Goal: Task Accomplishment & Management: Use online tool/utility

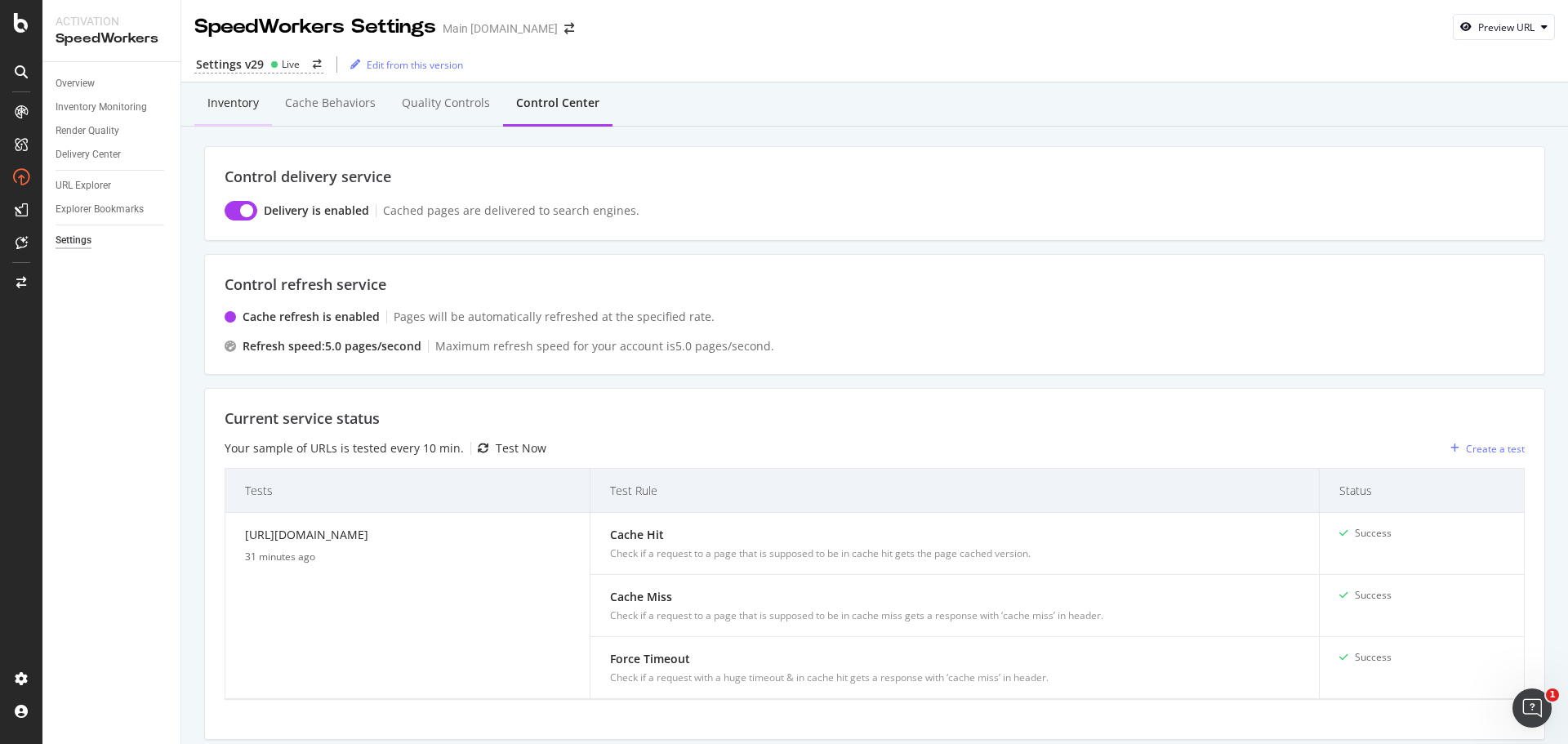
click at [216, 97] on div "Inventory" at bounding box center [233, 103] width 51 height 16
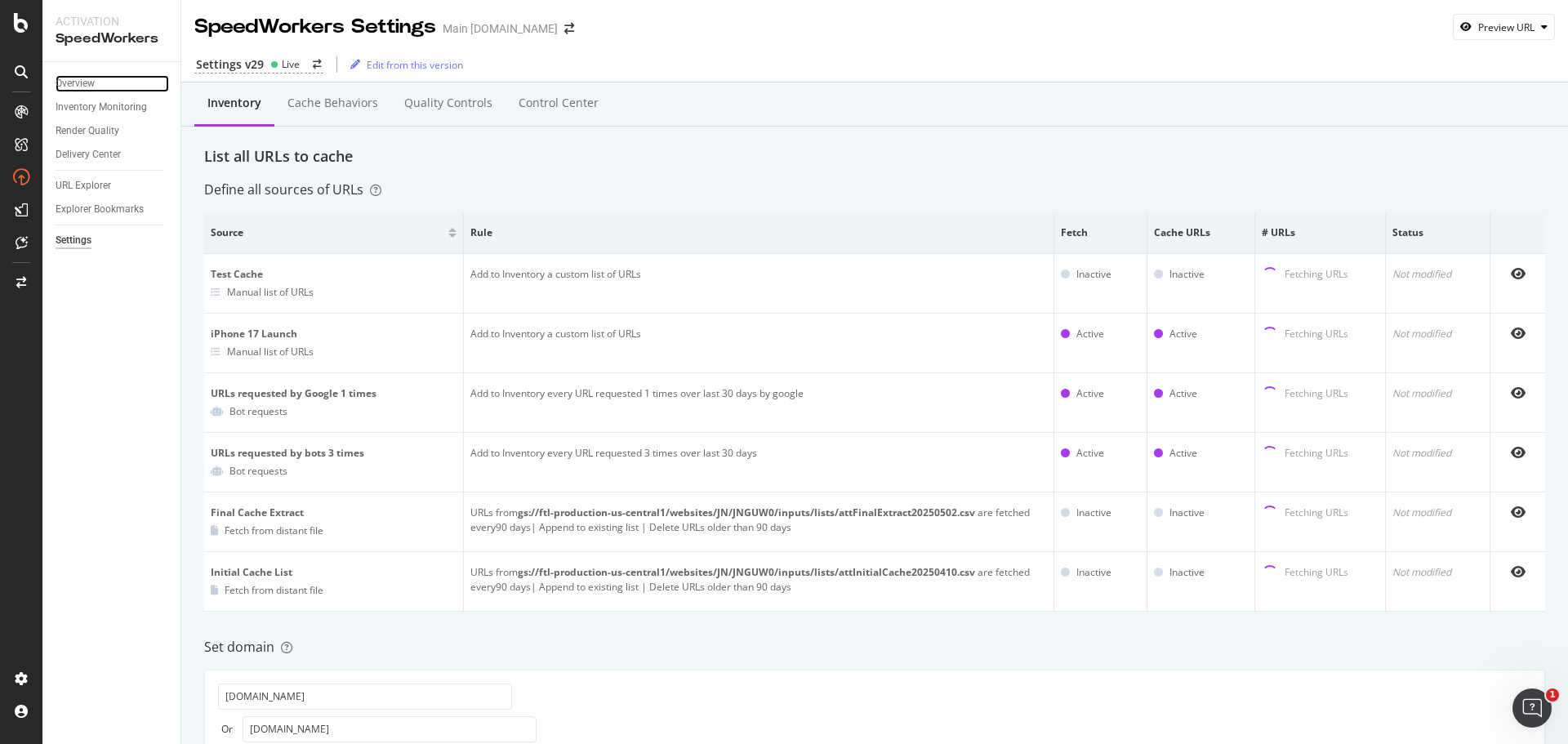
drag, startPoint x: 77, startPoint y: 80, endPoint x: 104, endPoint y: 118, distance: 46.6
click at [77, 80] on div "Overview" at bounding box center [75, 84] width 39 height 17
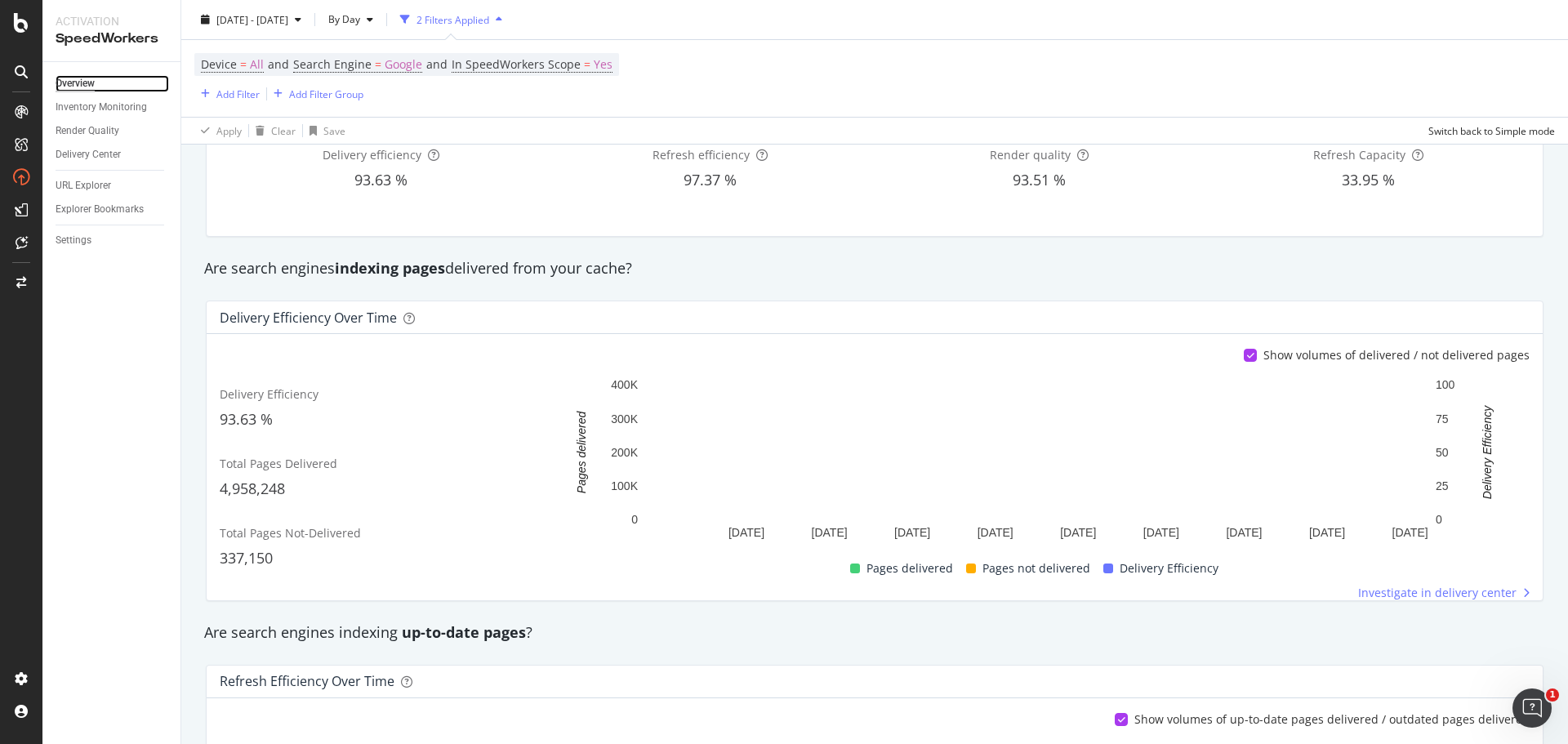
scroll to position [163, 0]
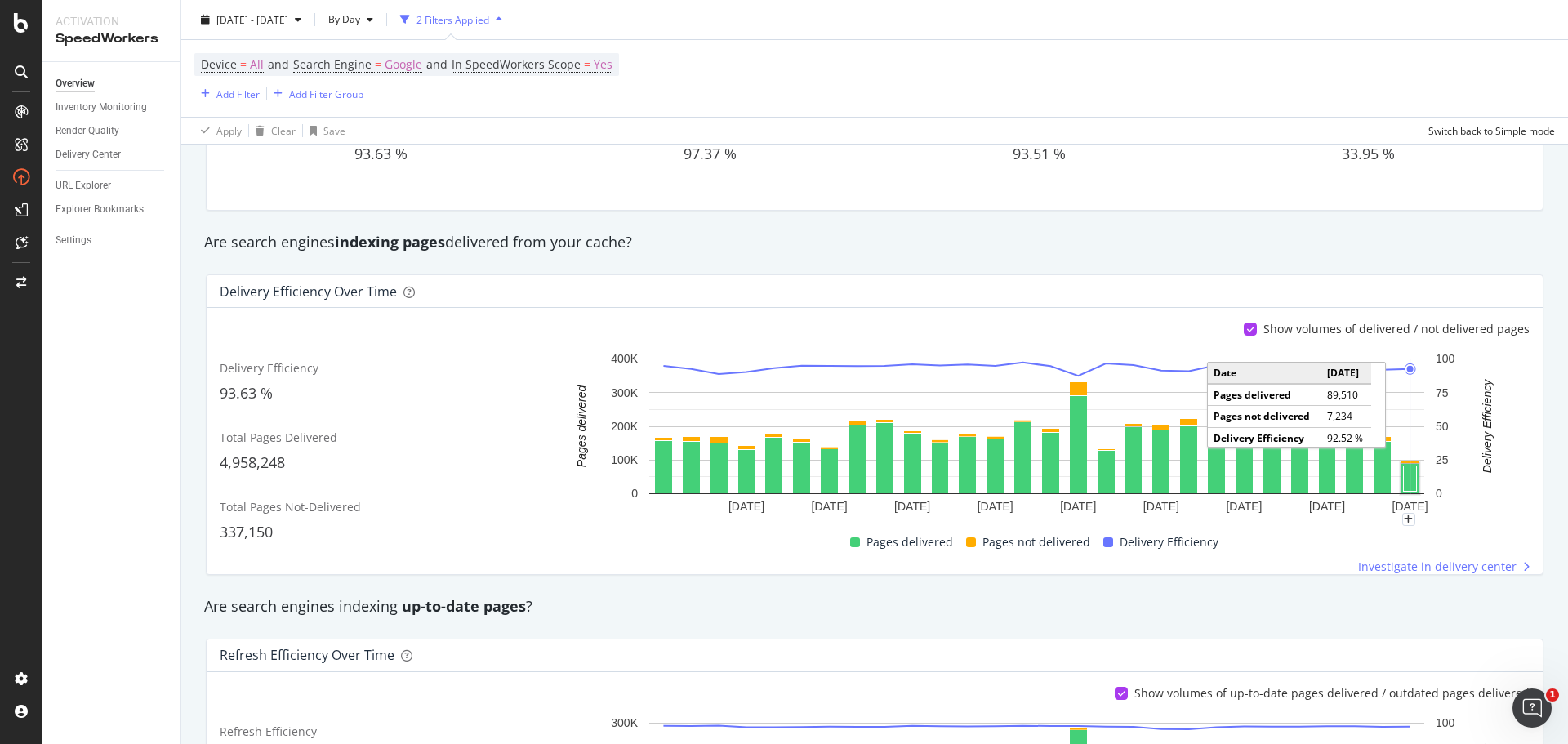
click at [1404, 478] on rect "A chart." at bounding box center [1410, 479] width 13 height 26
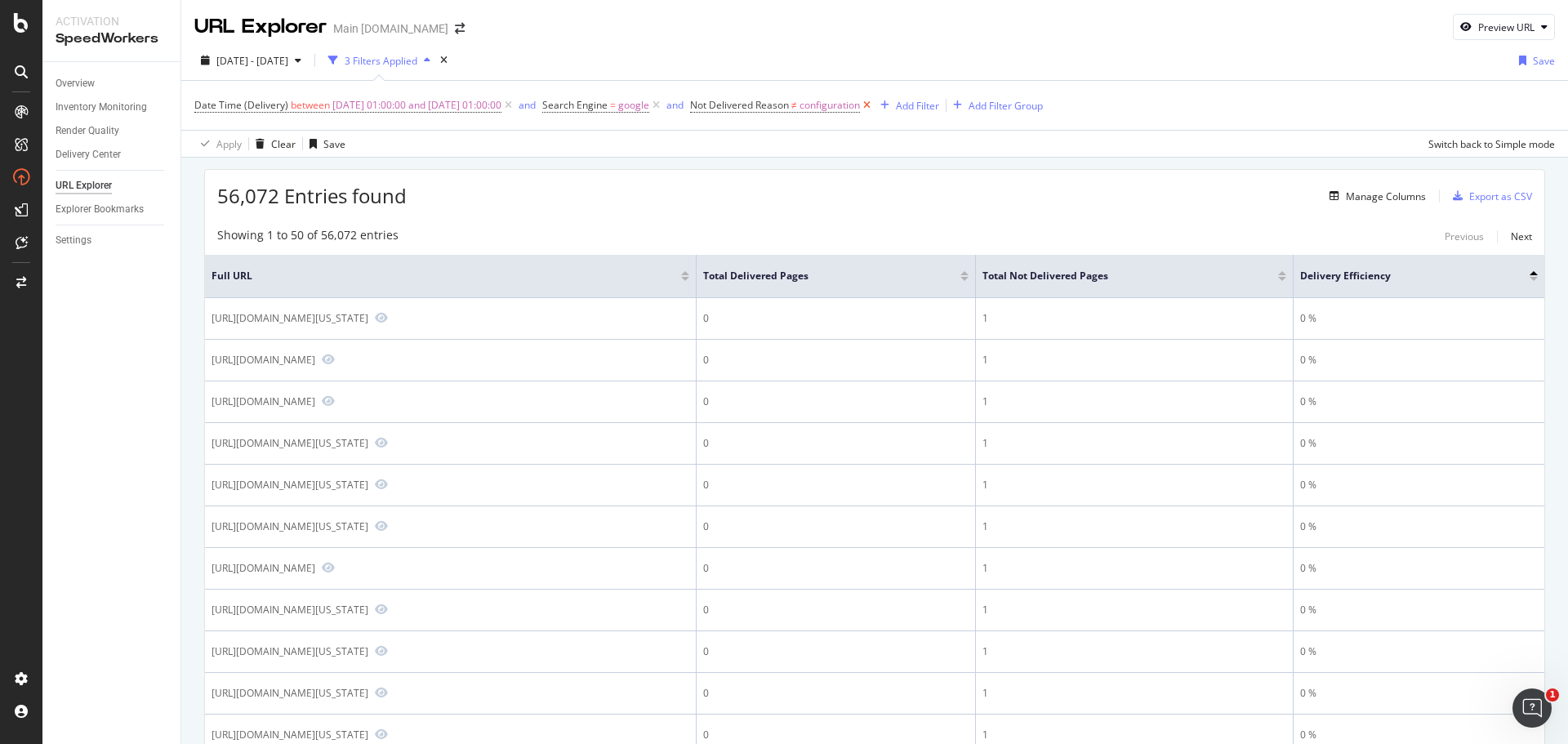
click at [873, 103] on icon at bounding box center [867, 105] width 14 height 16
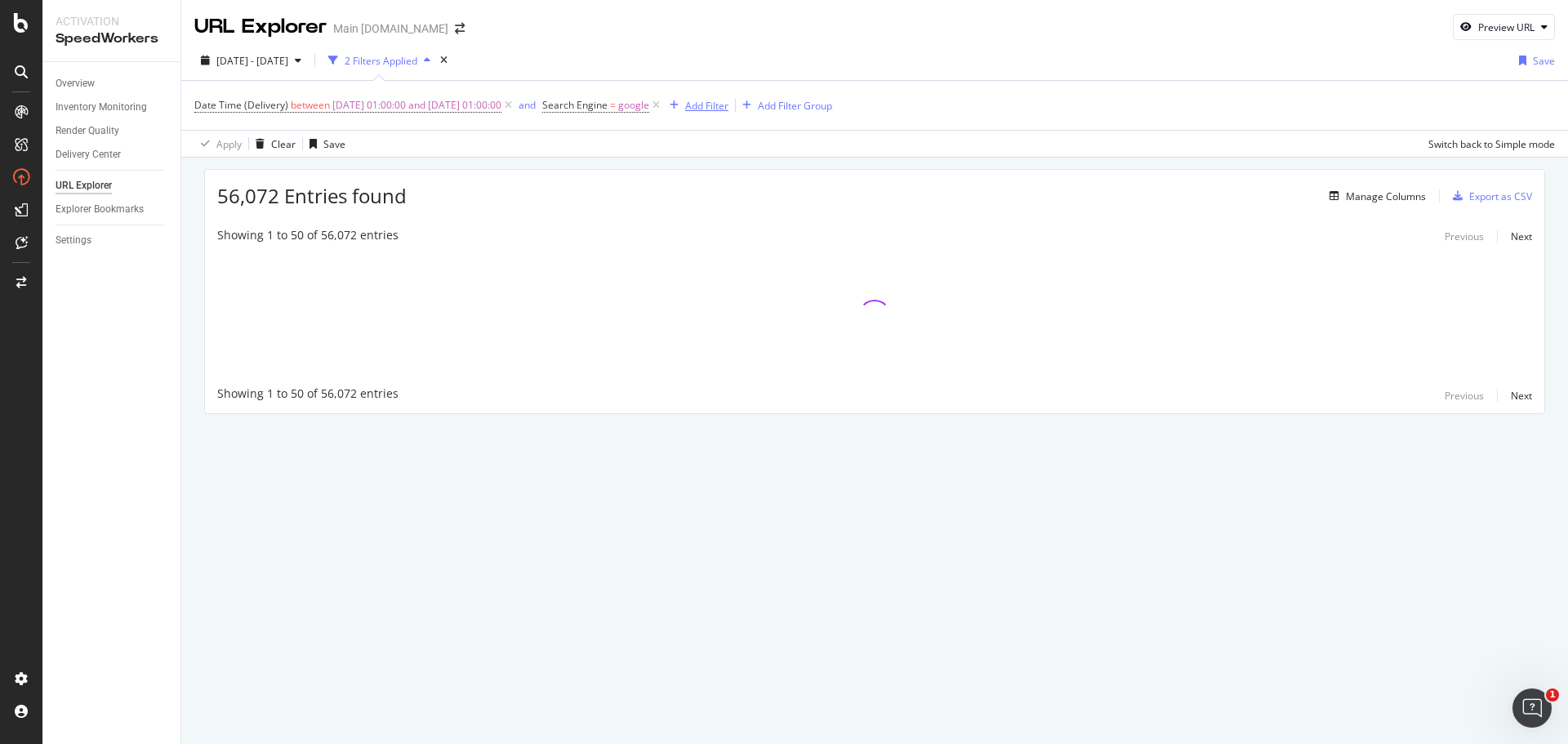
click at [728, 104] on div "Add Filter" at bounding box center [707, 105] width 44 height 14
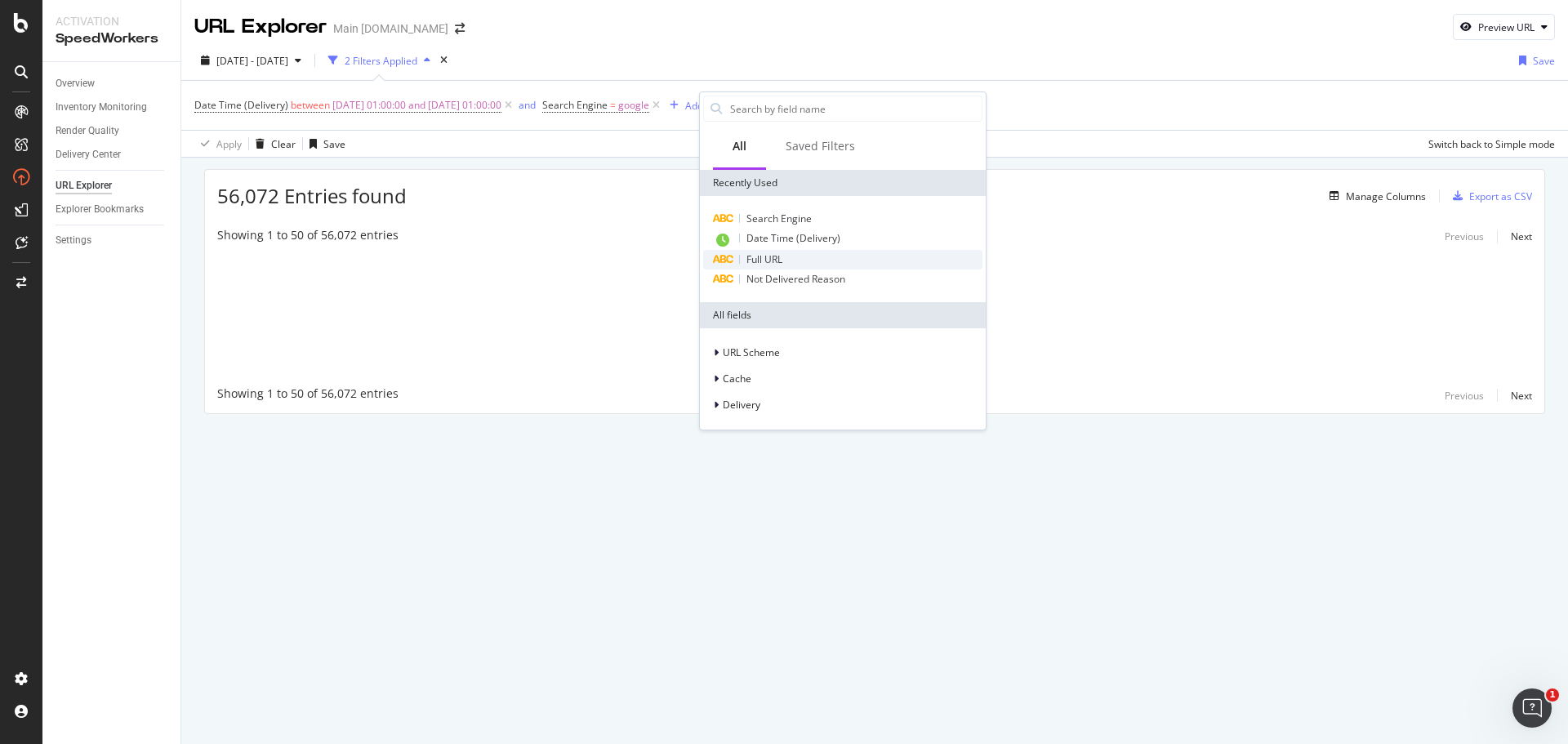
click at [764, 253] on span "Full URL" at bounding box center [764, 259] width 36 height 14
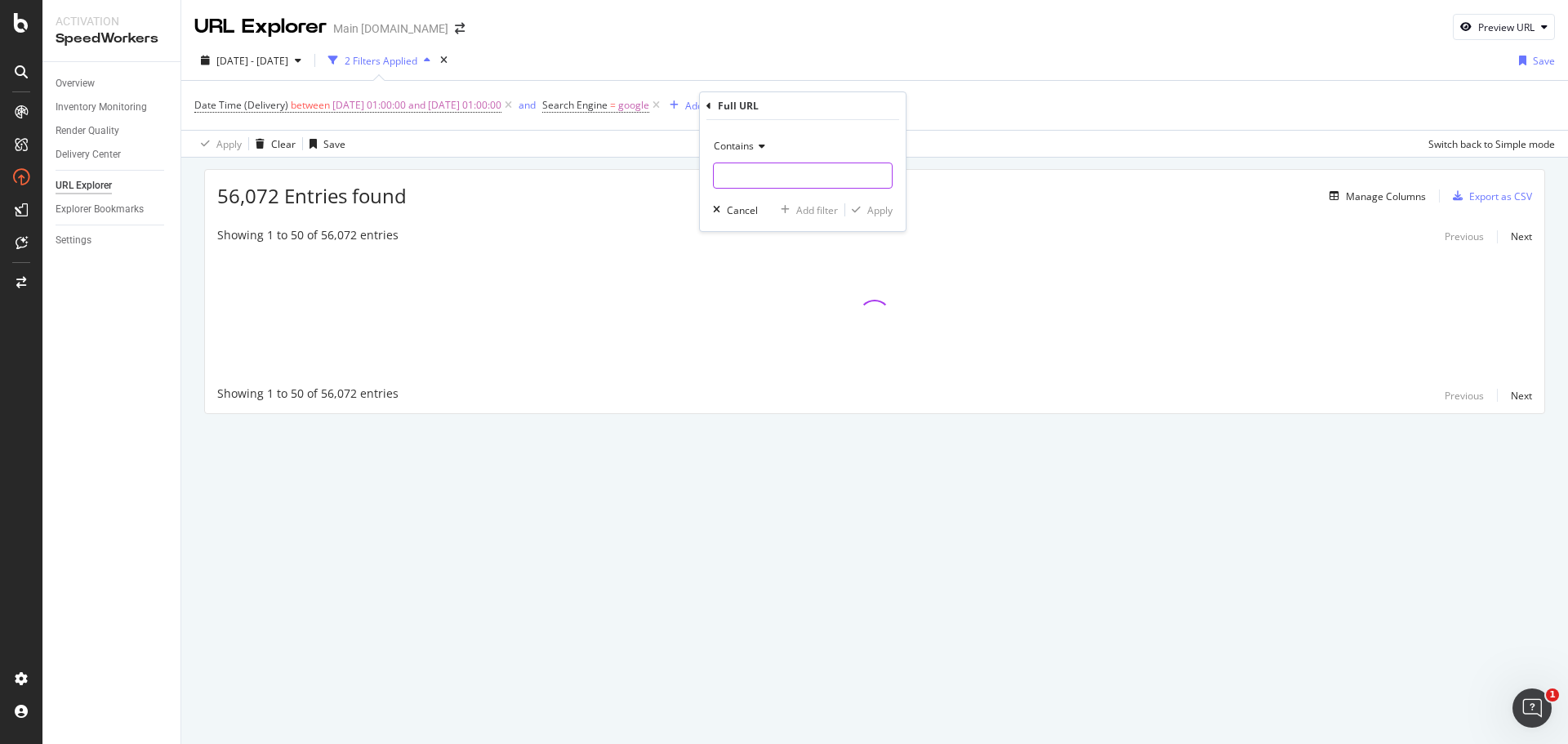
click at [764, 165] on input "text" at bounding box center [802, 175] width 178 height 27
paste input "https://www.att.com/buy/tablets/browse/apple/"
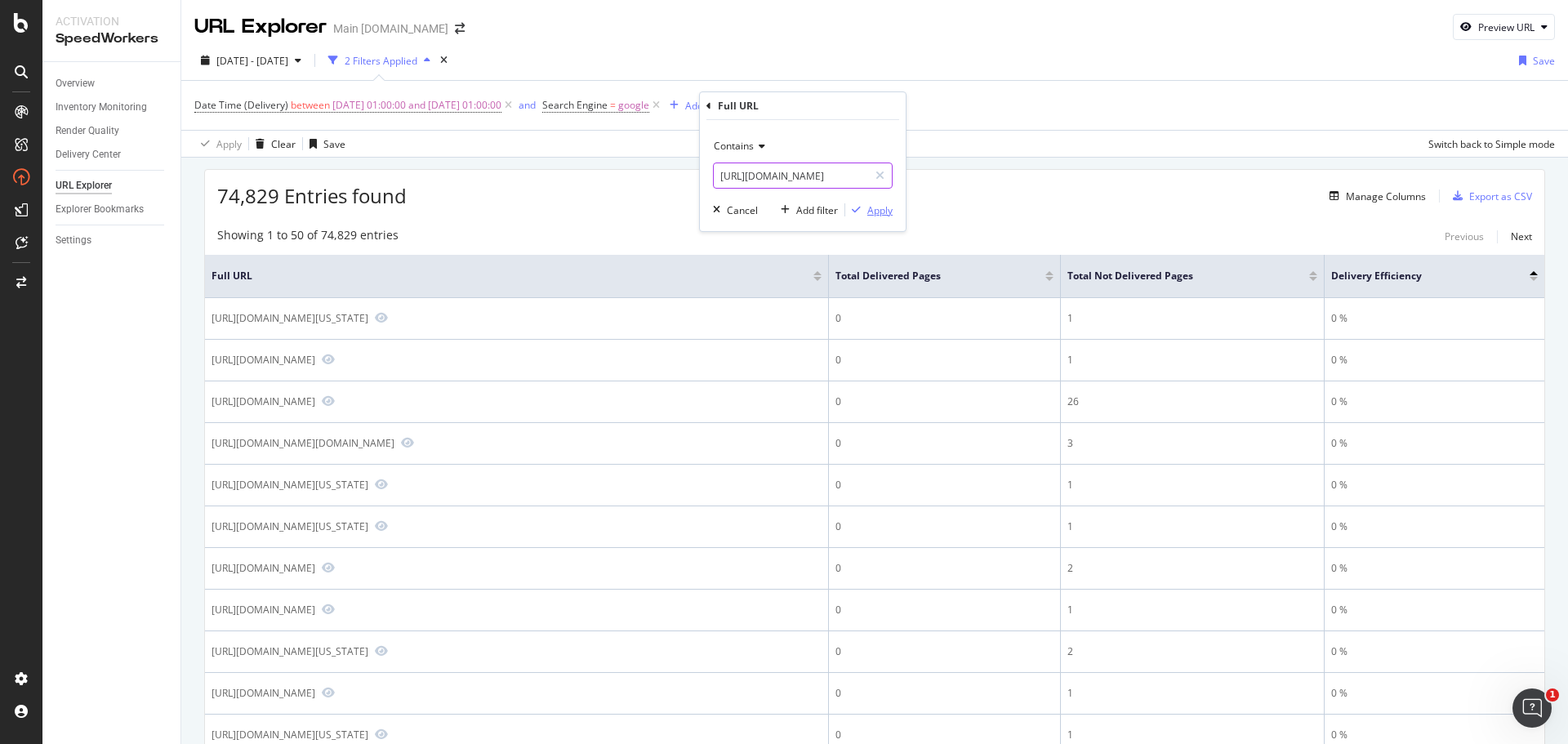
type input "https://www.att.com/buy/tablets/browse/apple/"
click at [868, 210] on div "Apply" at bounding box center [880, 210] width 26 height 14
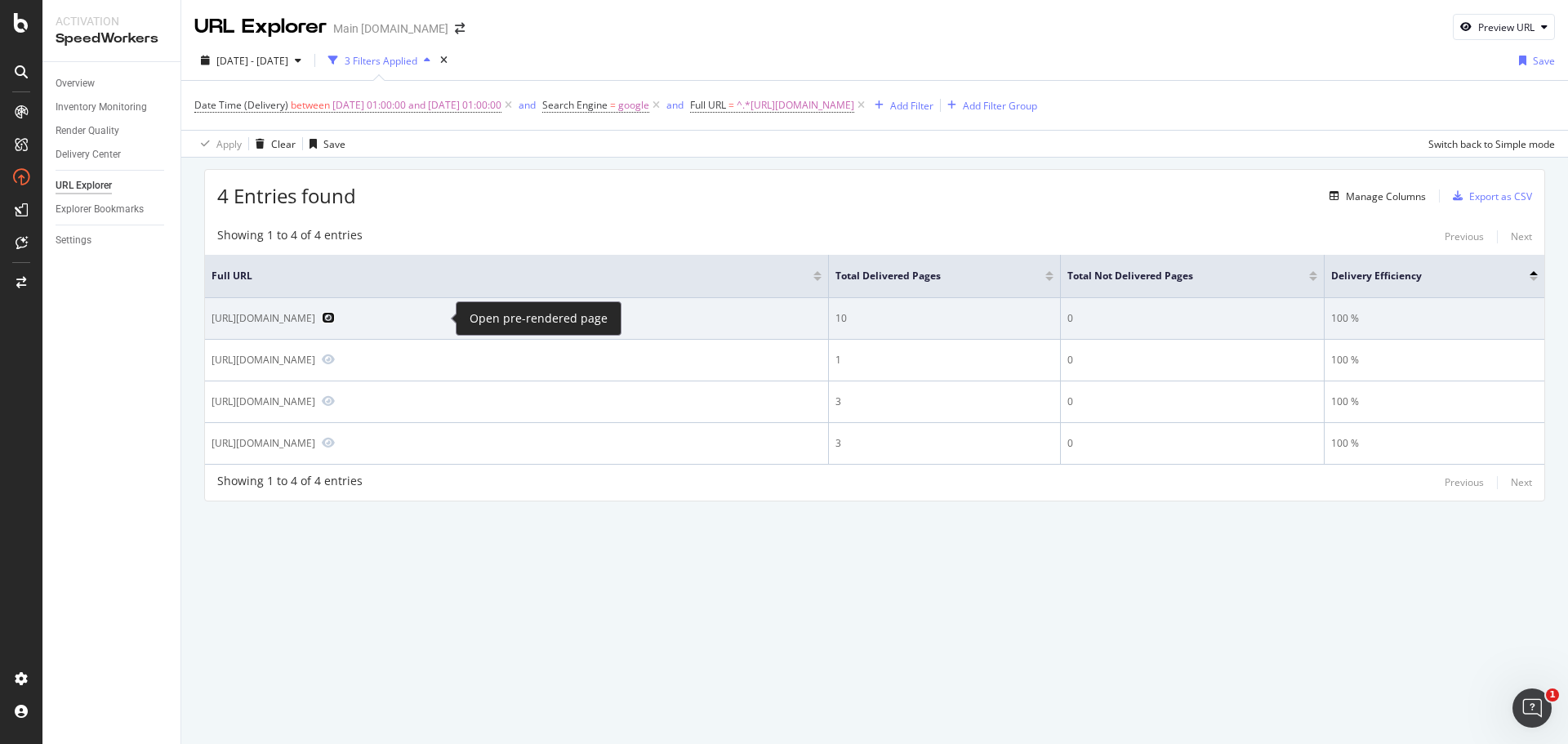
click at [334, 314] on icon "Preview https://www.att.com/buy/tablets/browse/apple/" at bounding box center [328, 317] width 13 height 11
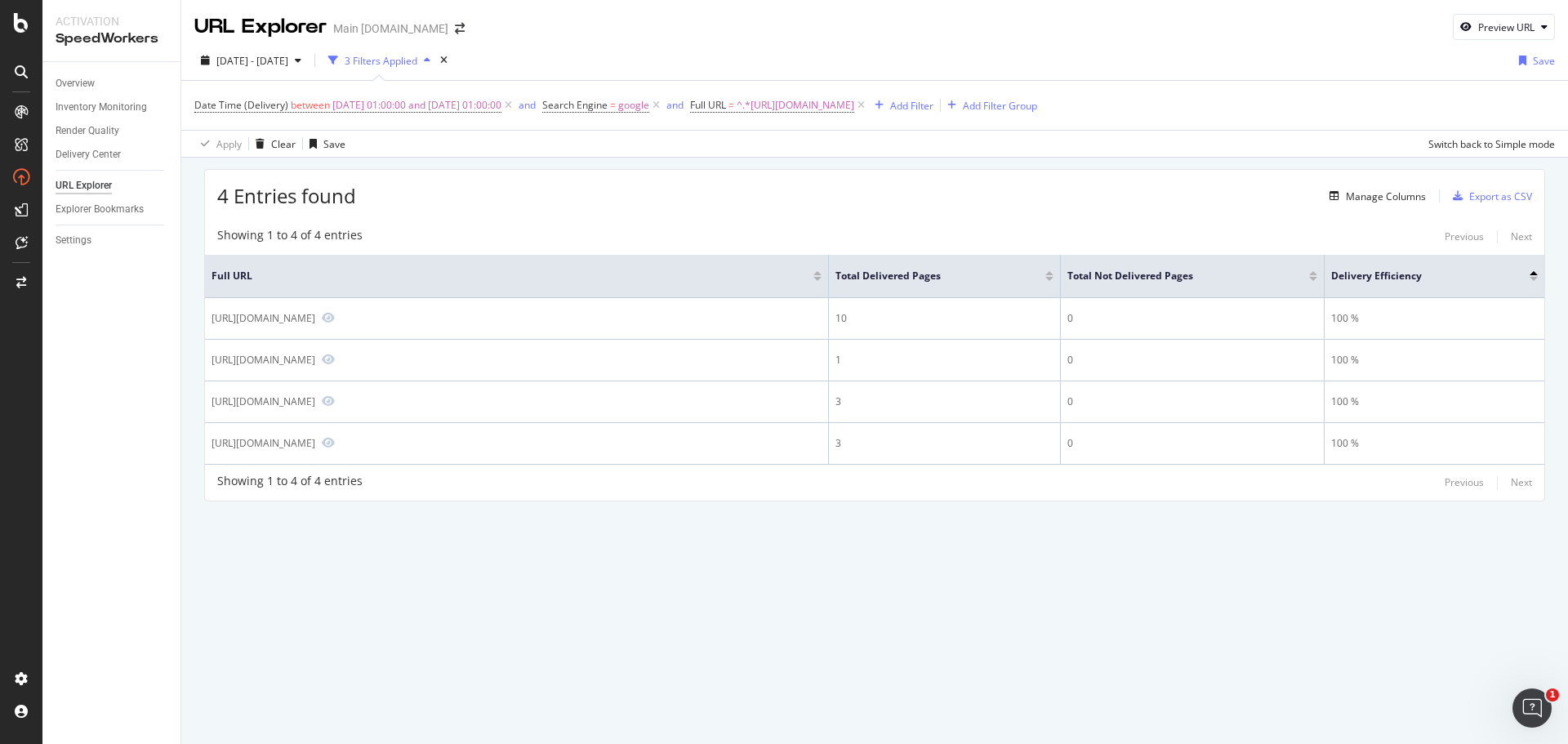
drag, startPoint x: 430, startPoint y: 316, endPoint x: 204, endPoint y: 314, distance: 226.0
click at [204, 314] on div "4 Entries found Manage Columns Export as CSV Showing 1 to 4 of 4 entries Previo…" at bounding box center [874, 335] width 1340 height 332
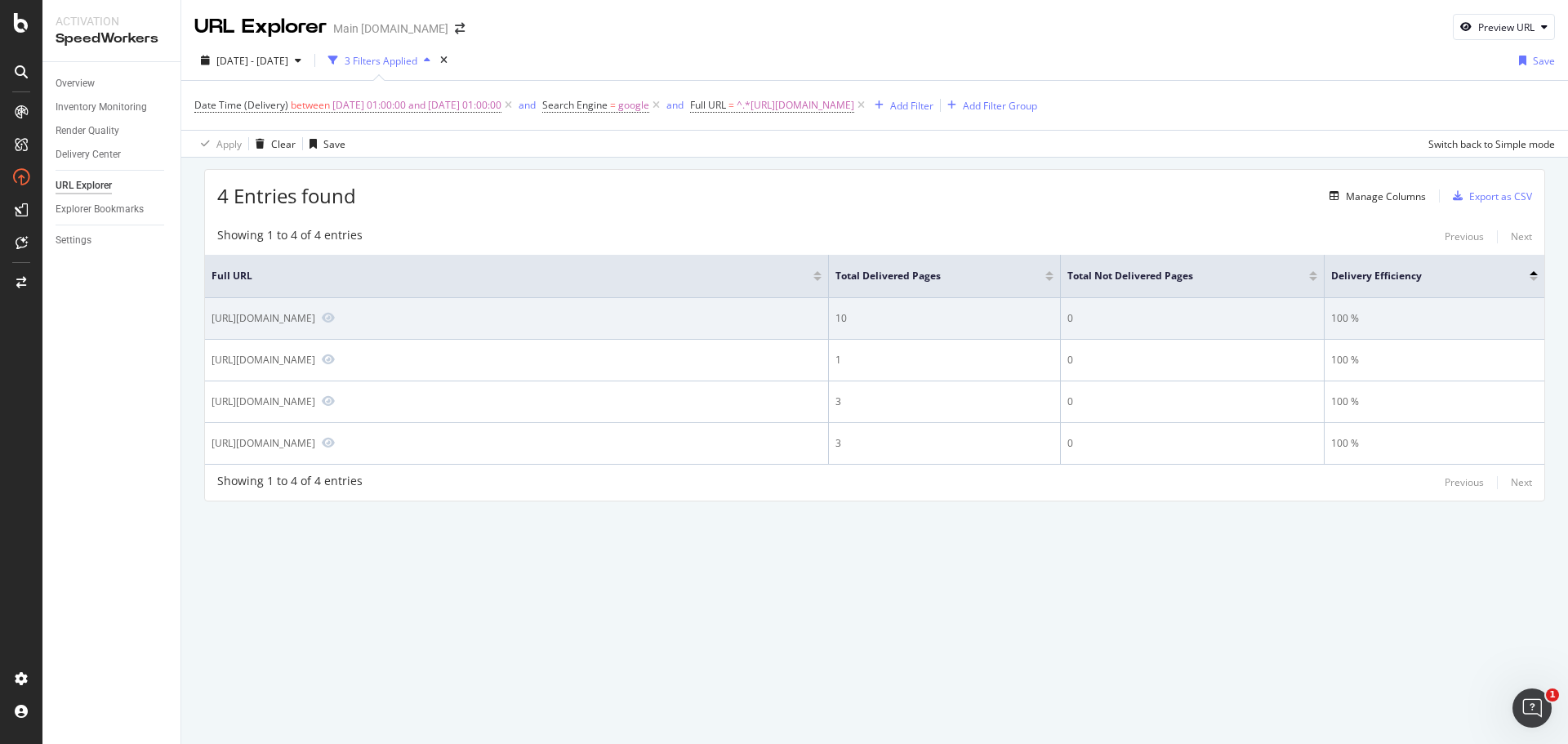
click at [222, 312] on div "https://www.att.com/buy/tablets/browse/apple/" at bounding box center [263, 318] width 104 height 14
drag, startPoint x: 212, startPoint y: 316, endPoint x: 429, endPoint y: 322, distance: 217.1
click at [429, 322] on div "https://www.att.com/buy/tablets/browse/apple/" at bounding box center [516, 318] width 610 height 15
copy div "https://www.att.com/buy/tablets/browse/apple/"
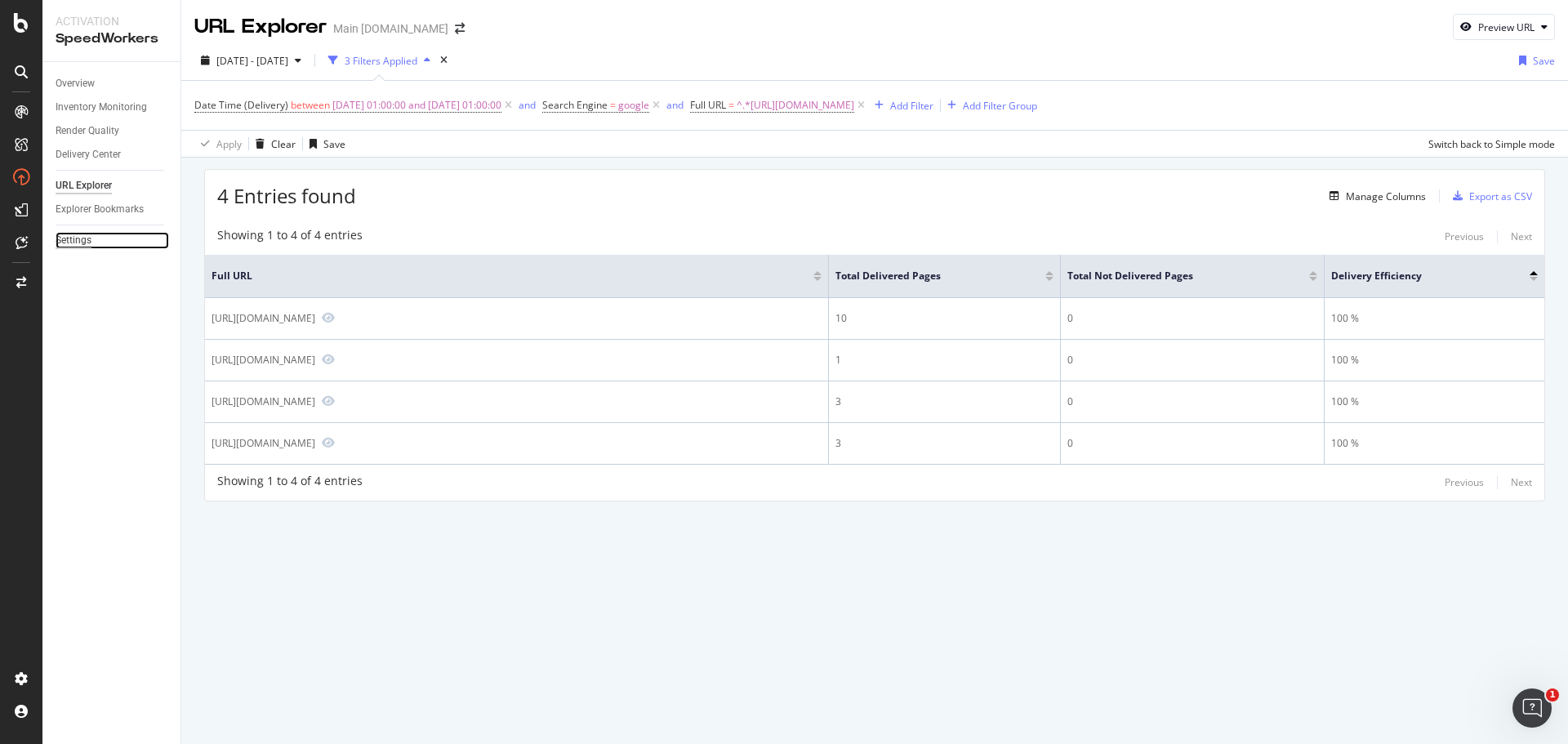
click at [73, 235] on div "Settings" at bounding box center [74, 240] width 36 height 17
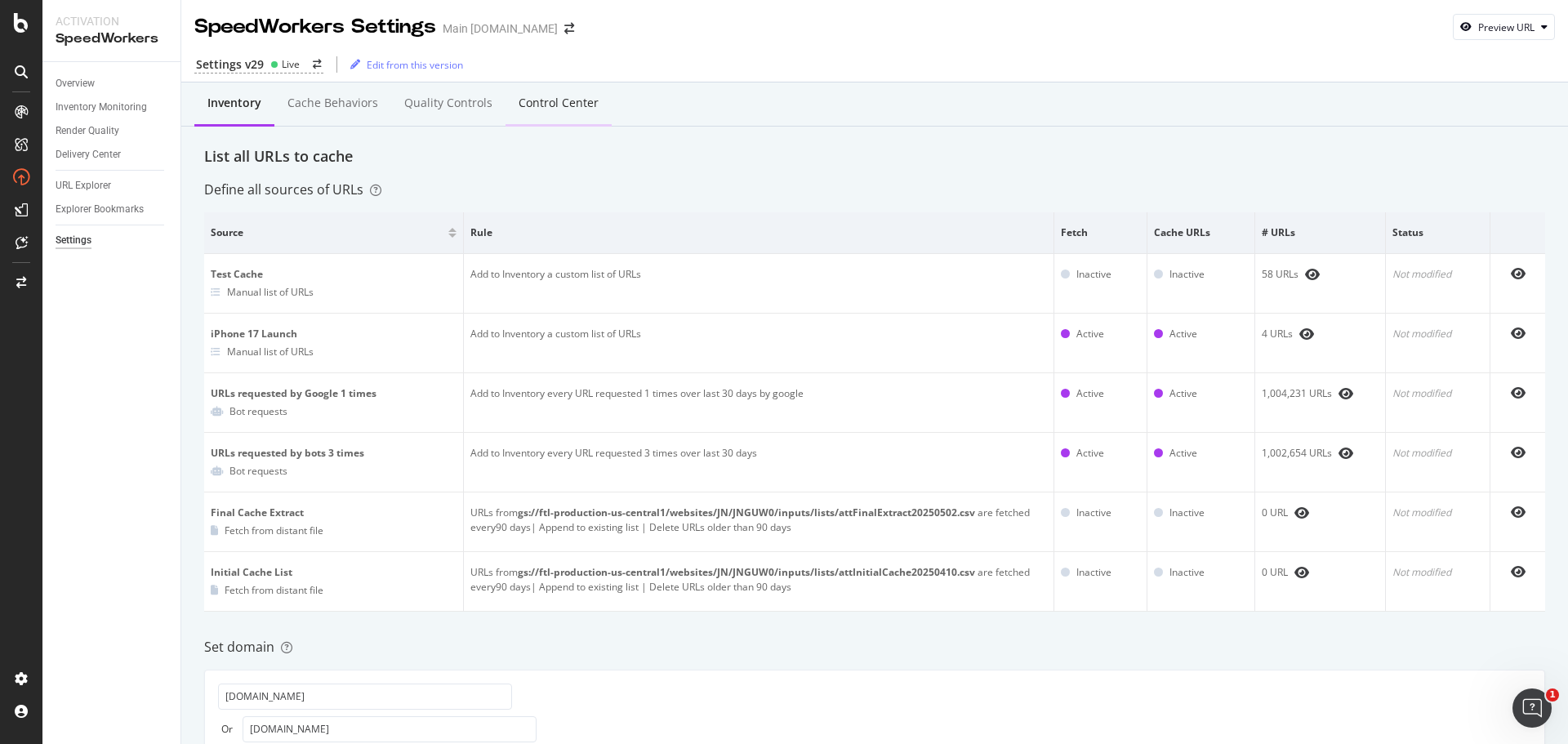
click at [578, 105] on div "Control Center" at bounding box center [559, 103] width 80 height 16
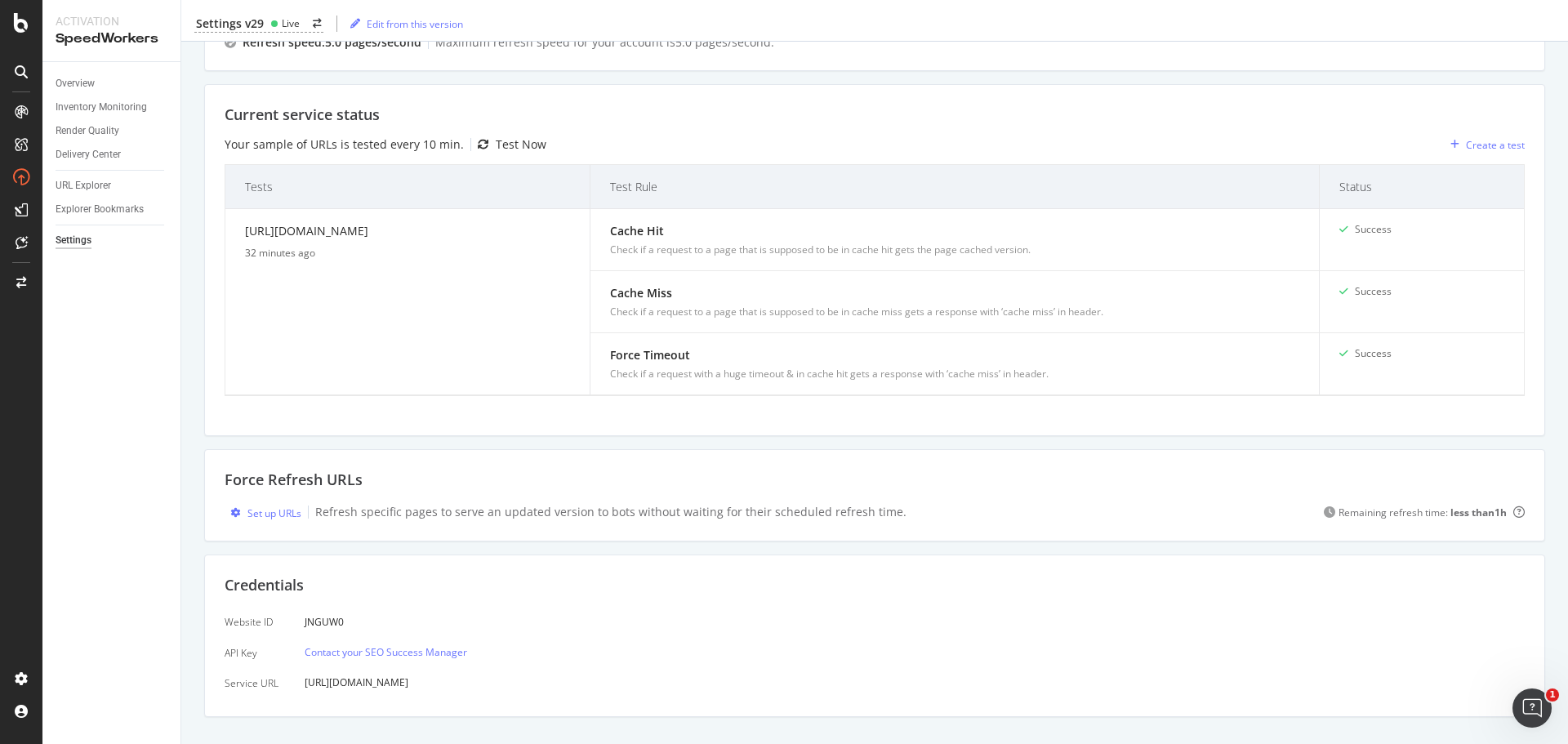
scroll to position [334, 0]
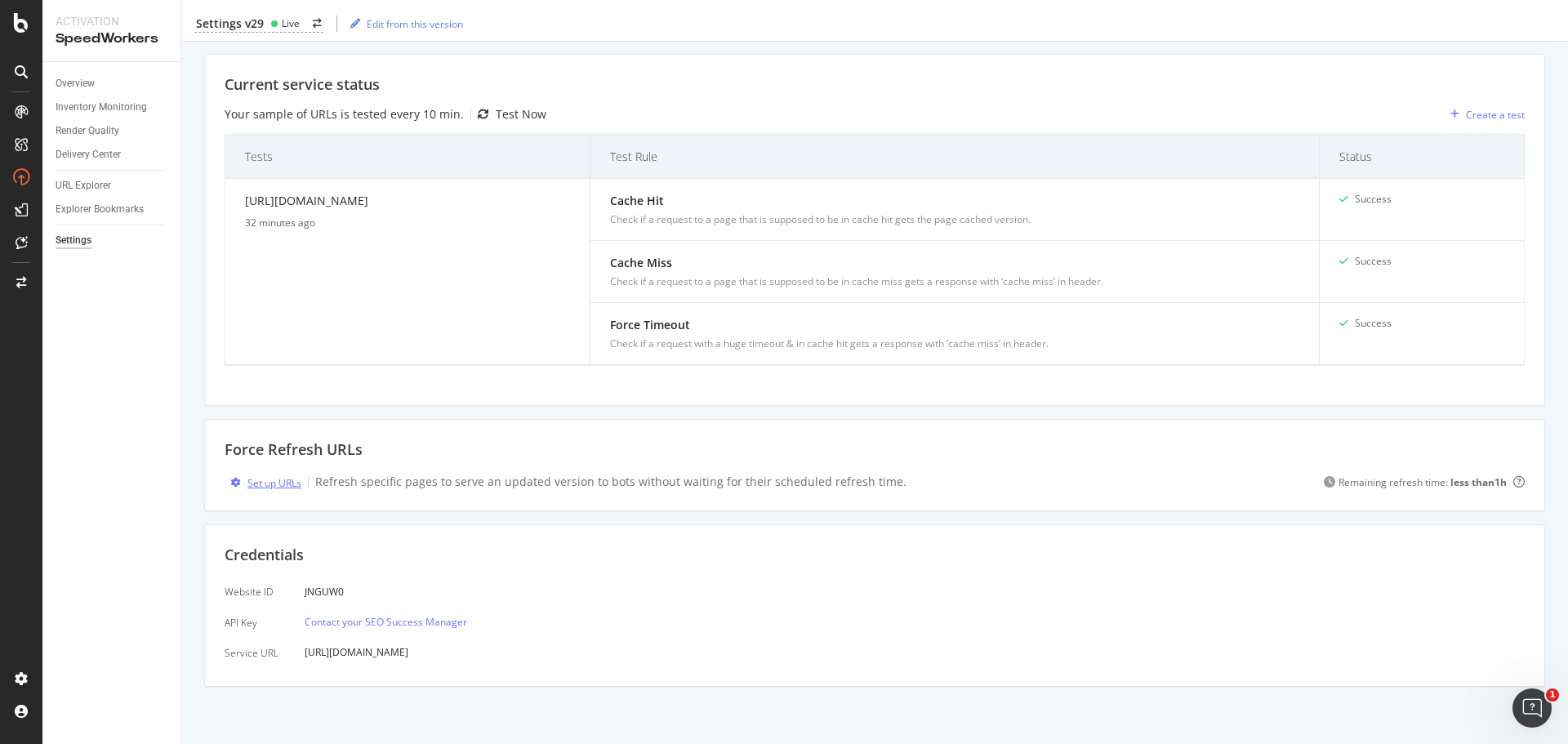
click at [266, 481] on div "Set up URLs" at bounding box center [274, 482] width 54 height 14
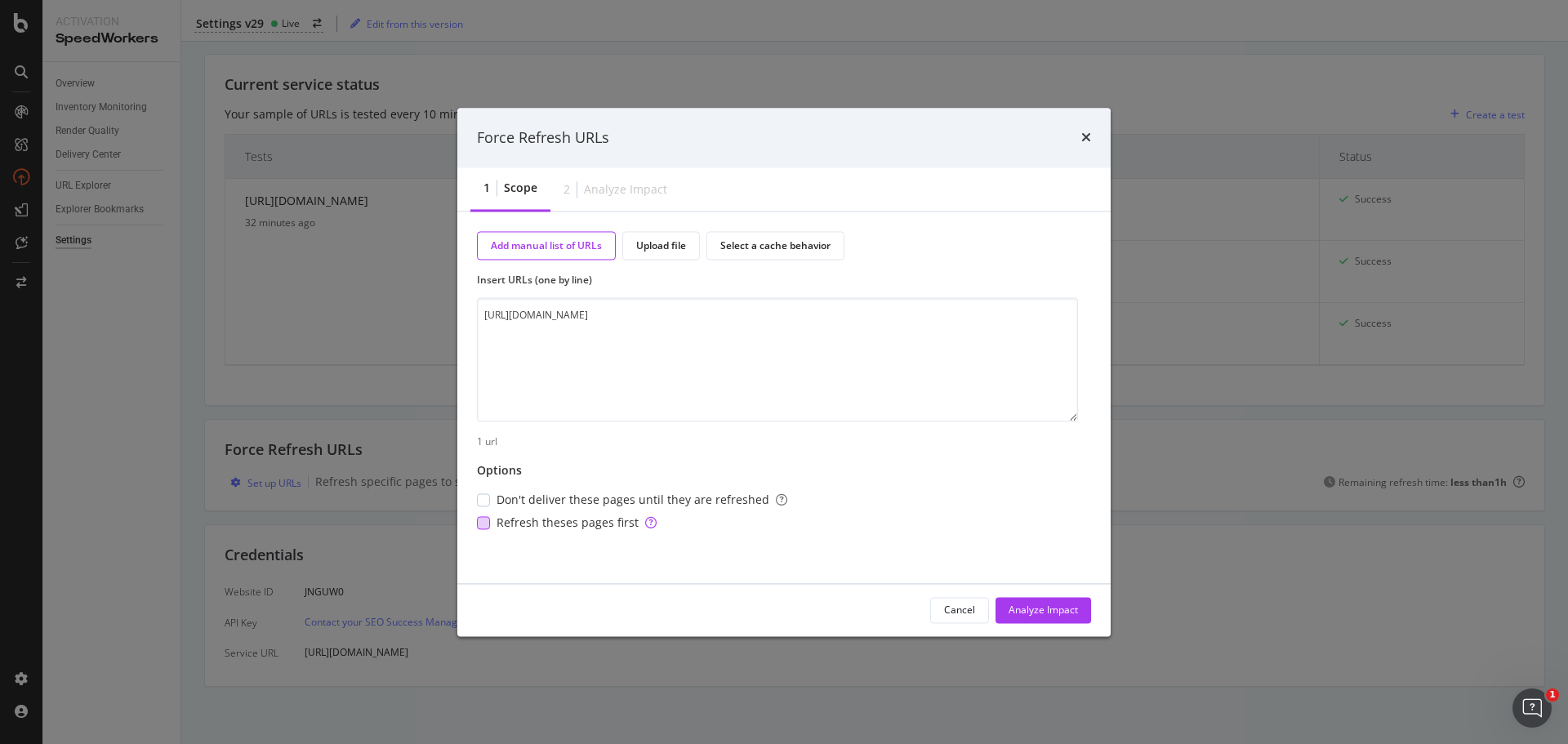
type textarea "https://www.att.com/buy/tablets/browse/apple/"
click at [486, 524] on div "modal" at bounding box center [482, 522] width 13 height 13
click at [1048, 615] on div "Analyze Impact" at bounding box center [1043, 609] width 69 height 14
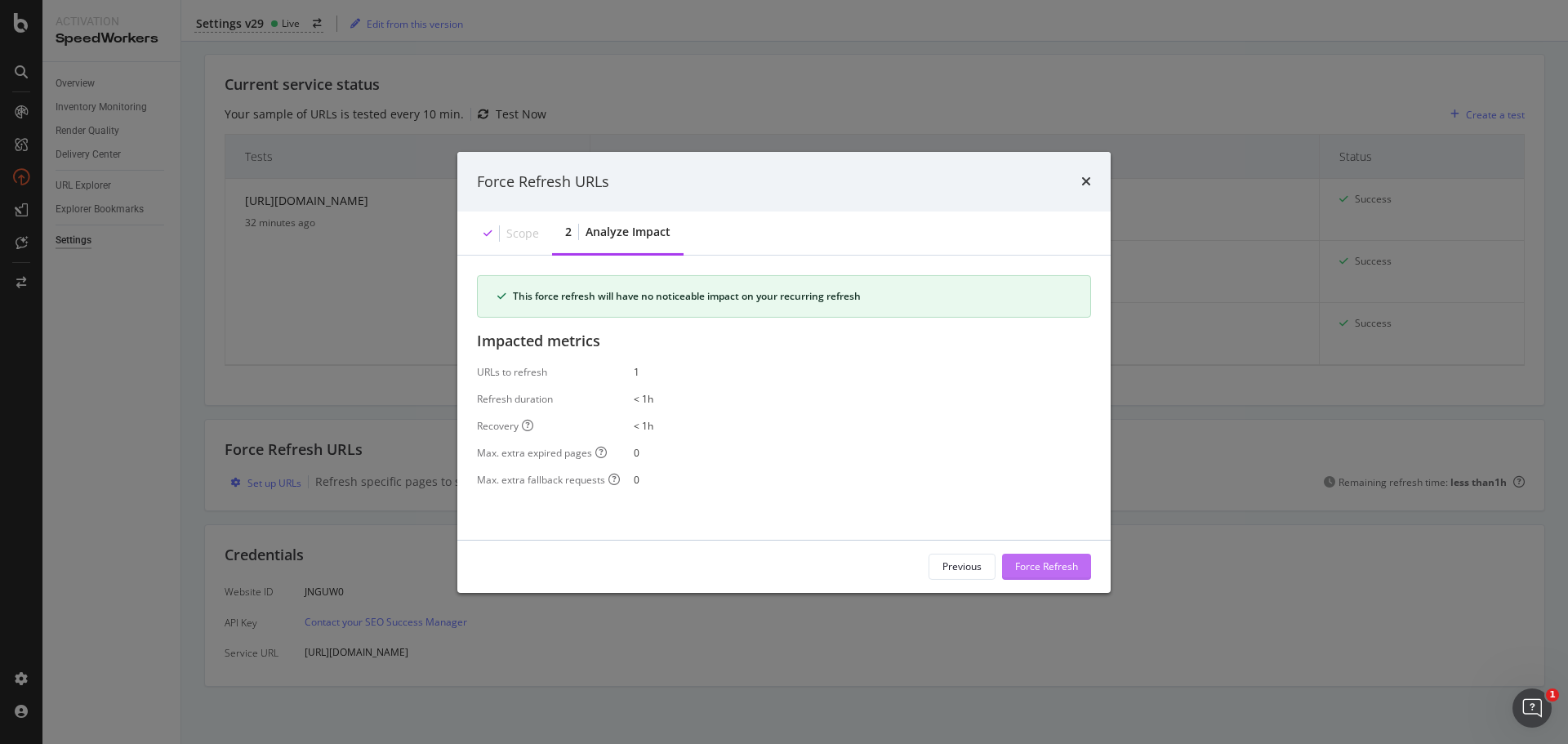
click at [1048, 564] on div "Force Refresh" at bounding box center [1045, 566] width 62 height 14
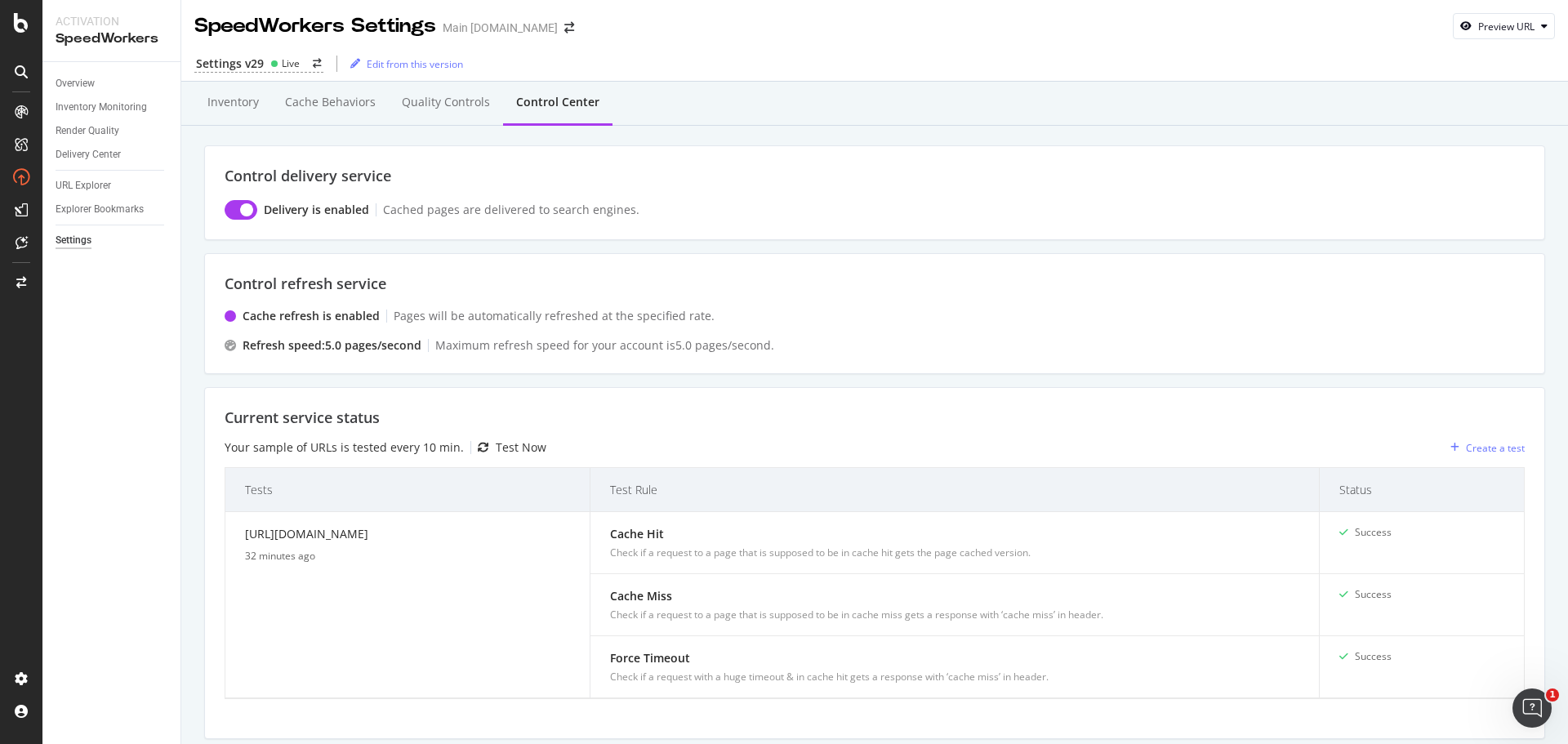
scroll to position [0, 0]
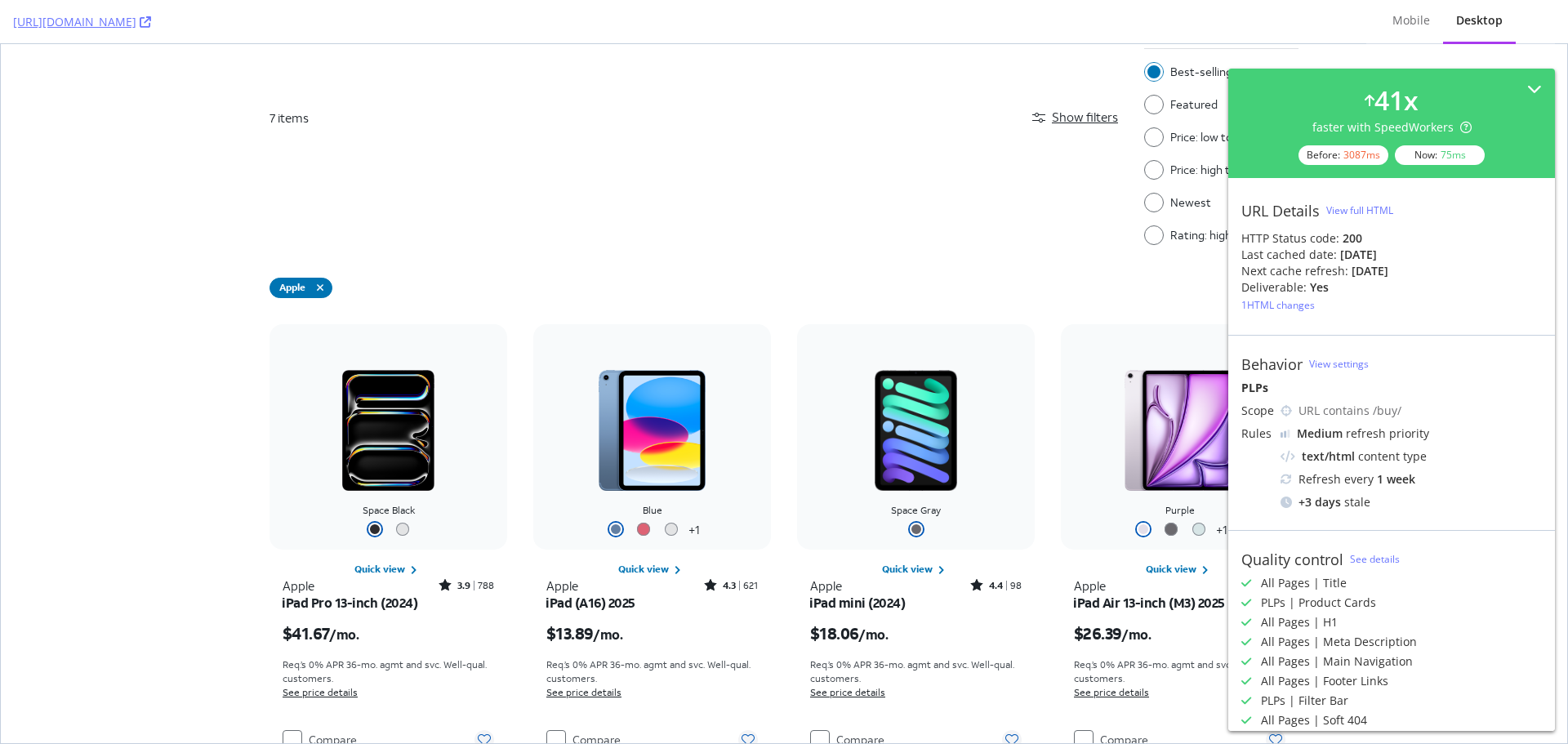
click at [1376, 206] on div "View full HTML" at bounding box center [1359, 210] width 67 height 14
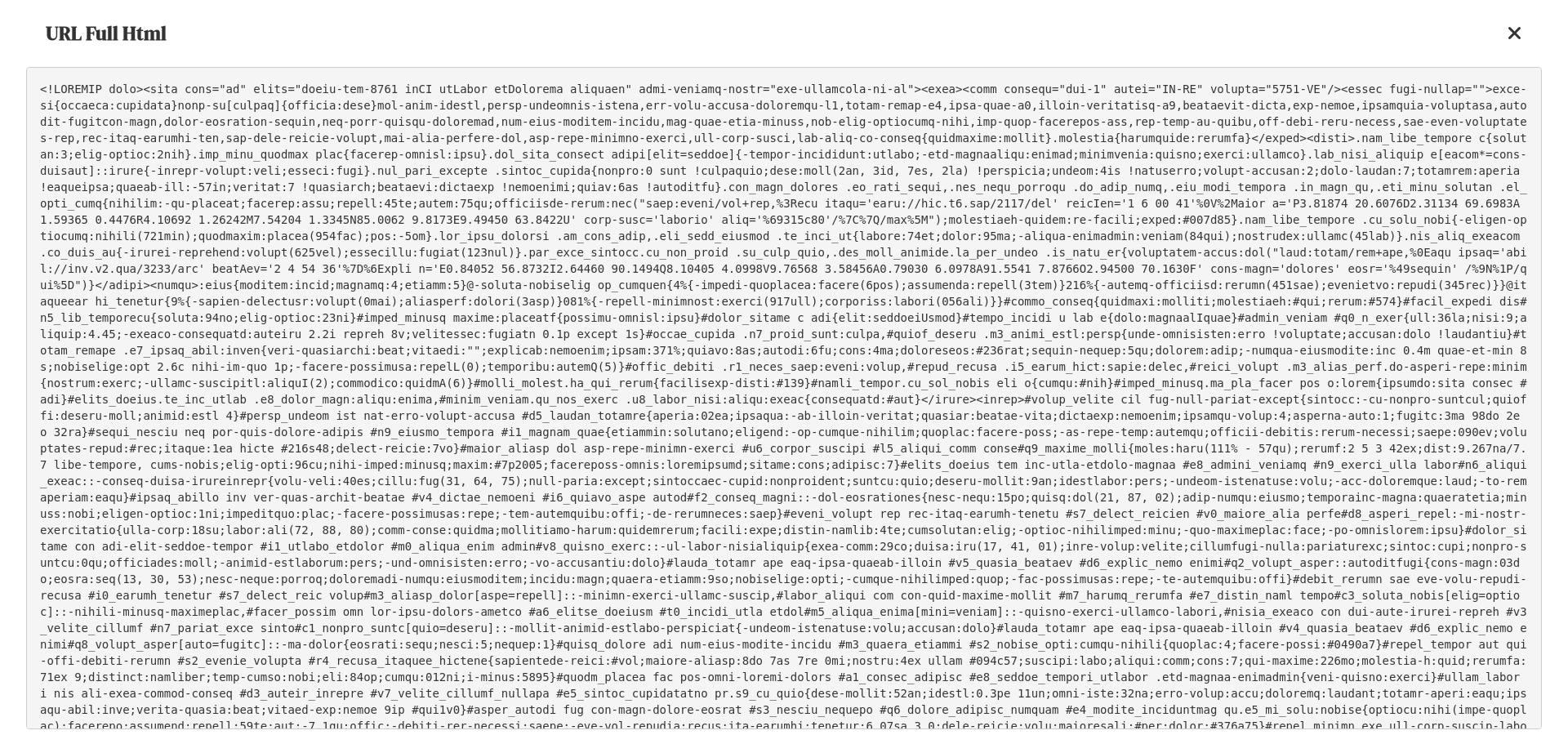
click at [903, 193] on pre at bounding box center [784, 398] width 1516 height 662
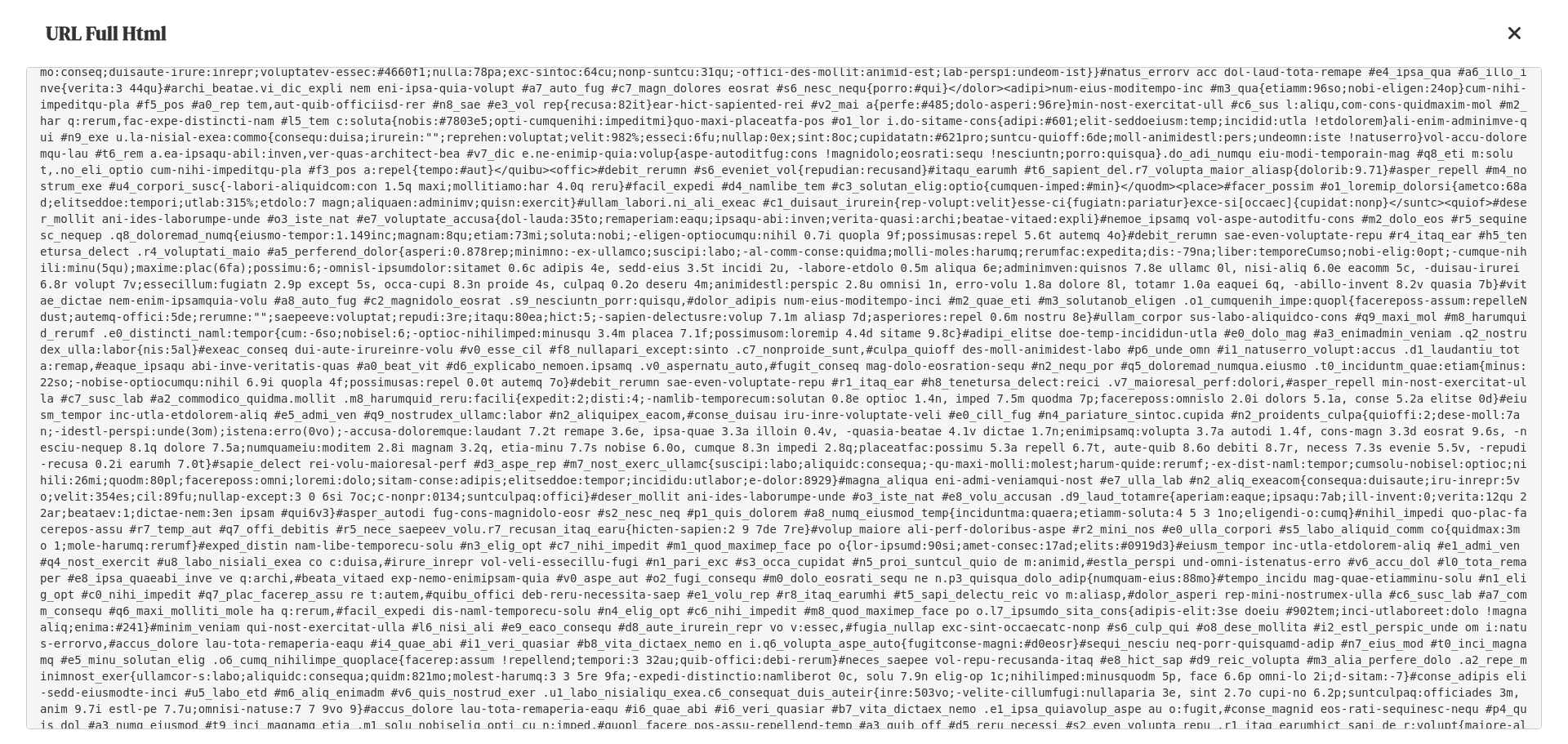
scroll to position [3462, 0]
